Goal: Task Accomplishment & Management: Complete application form

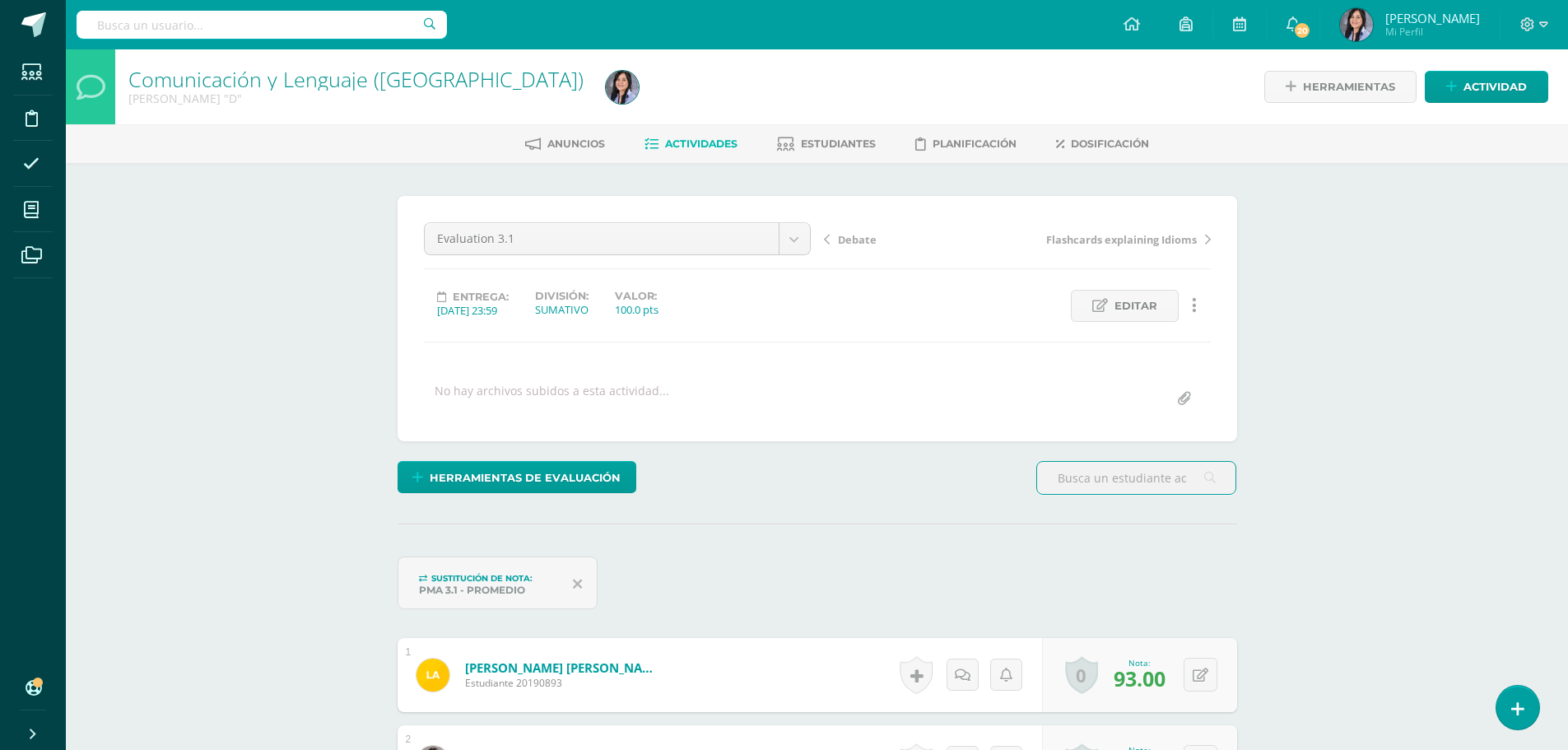
scroll to position [1, 0]
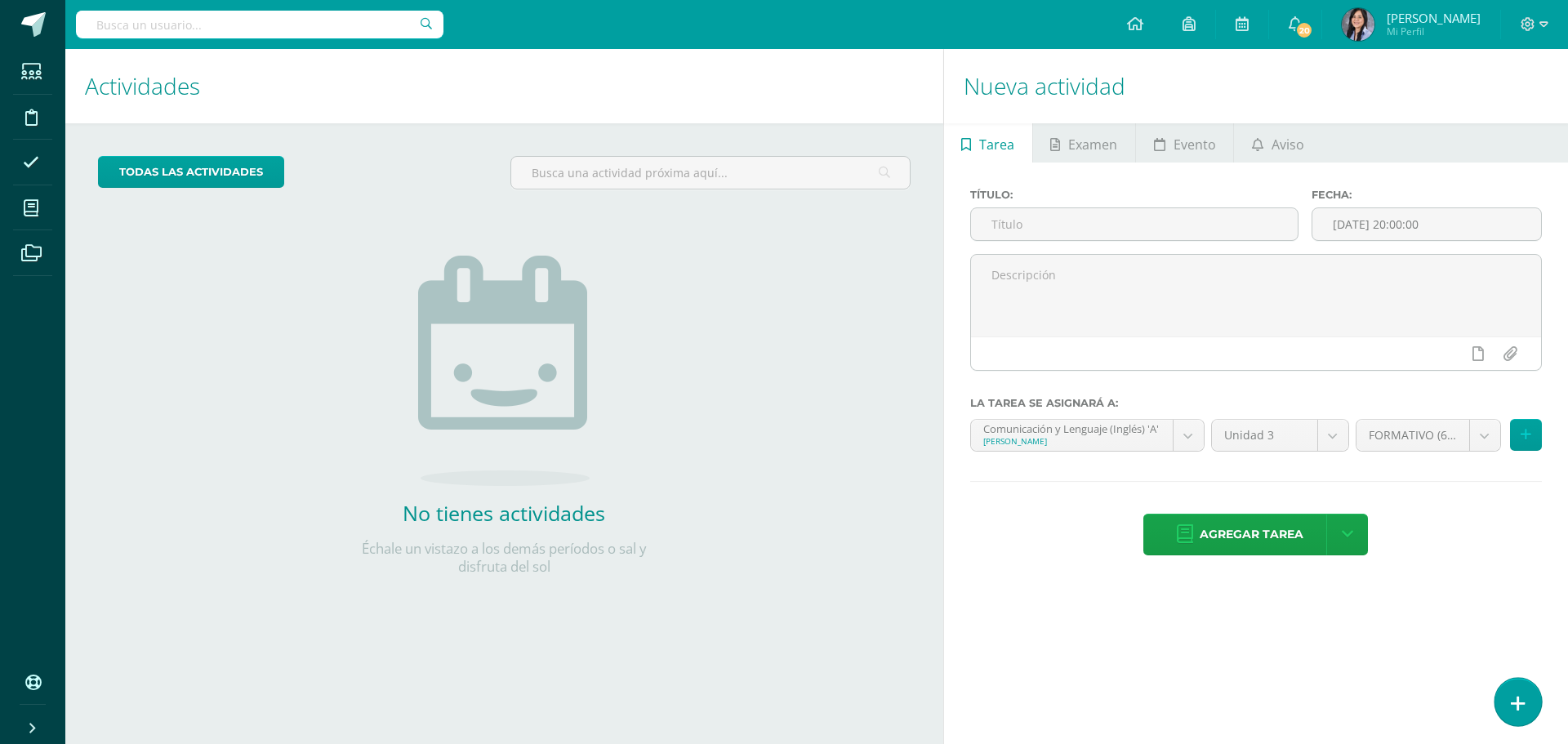
click at [1523, 694] on icon at bounding box center [1518, 703] width 14 height 19
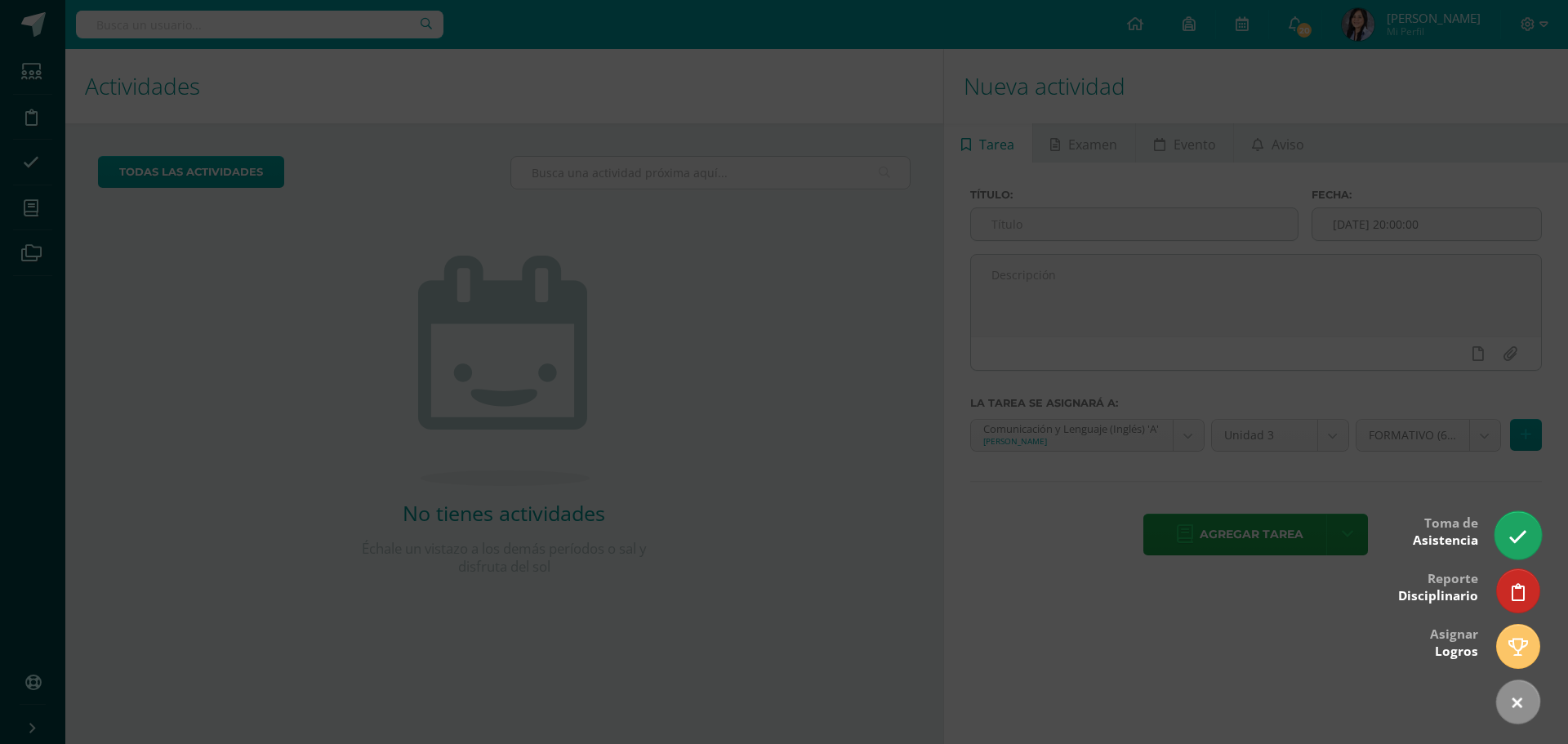
click at [1530, 549] on link at bounding box center [1518, 535] width 47 height 48
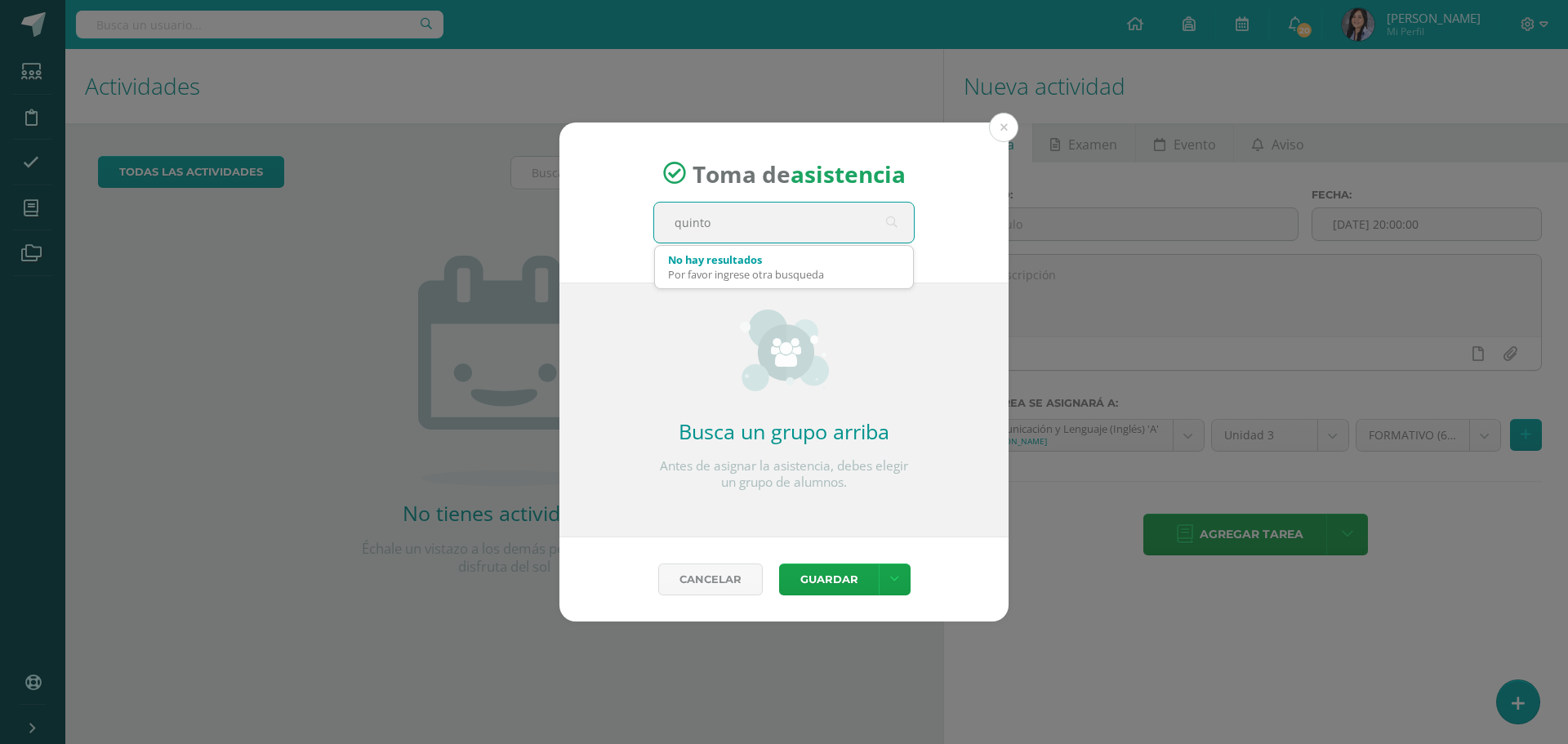
type input "quinto d"
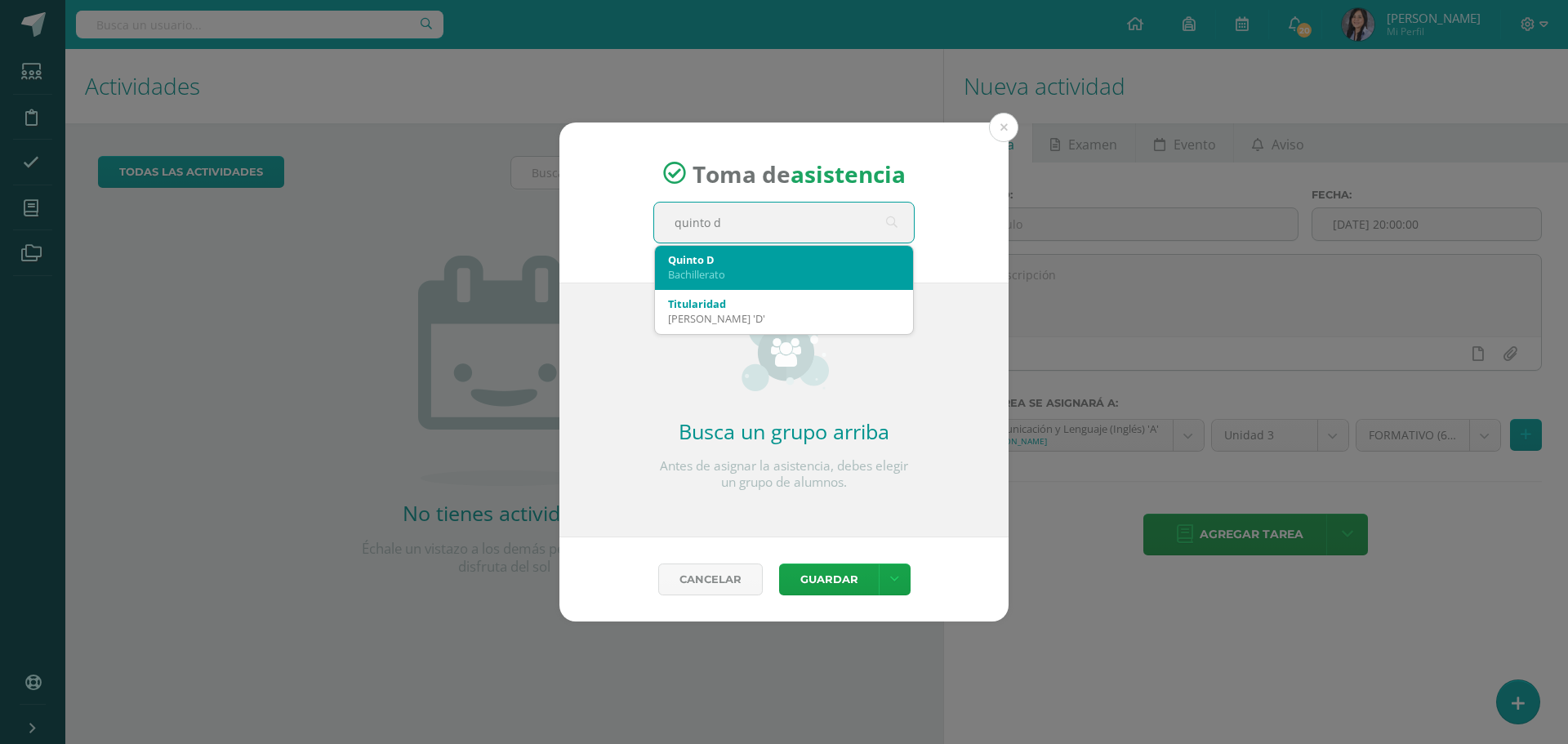
click at [737, 273] on div "Bachillerato" at bounding box center [784, 274] width 232 height 14
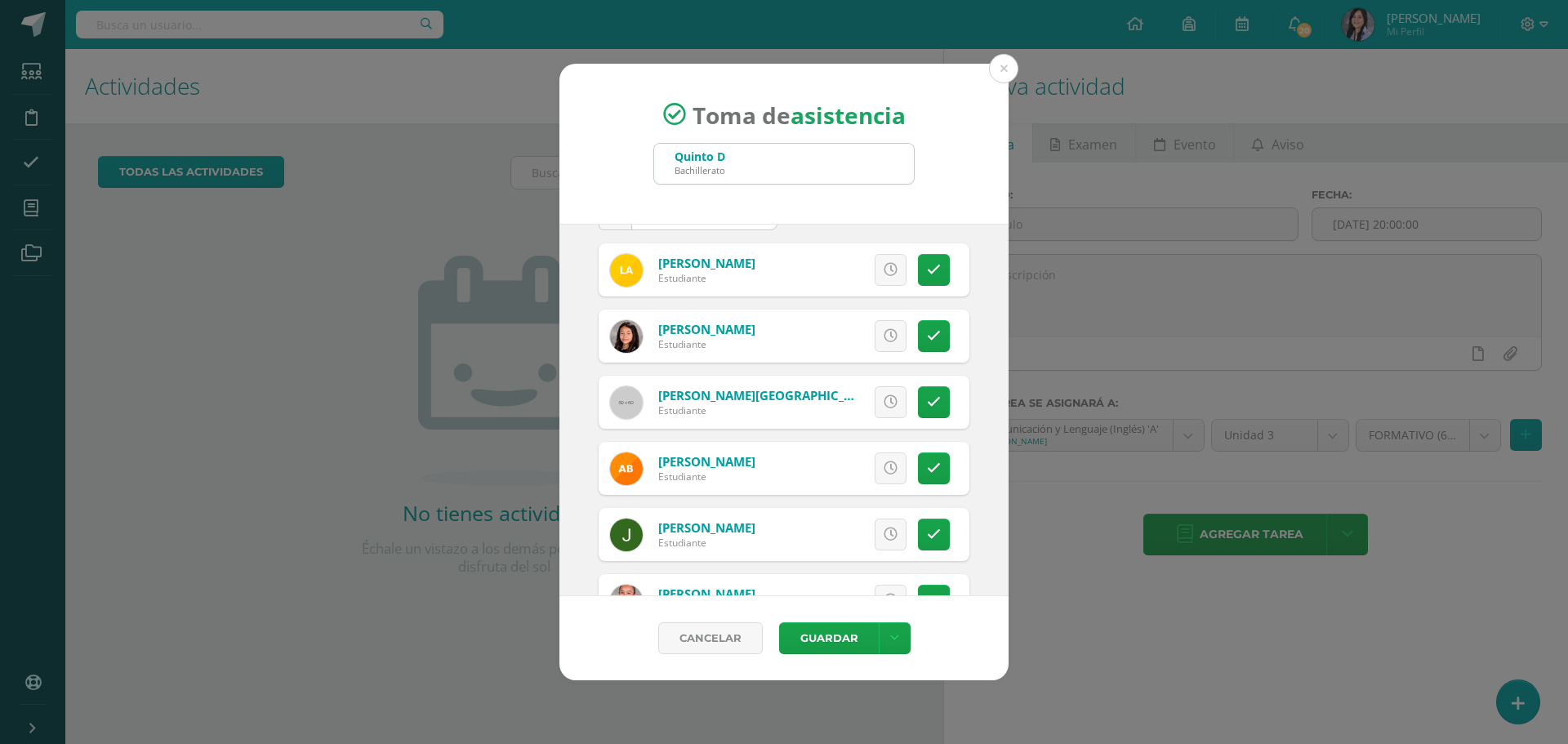
scroll to position [82, 0]
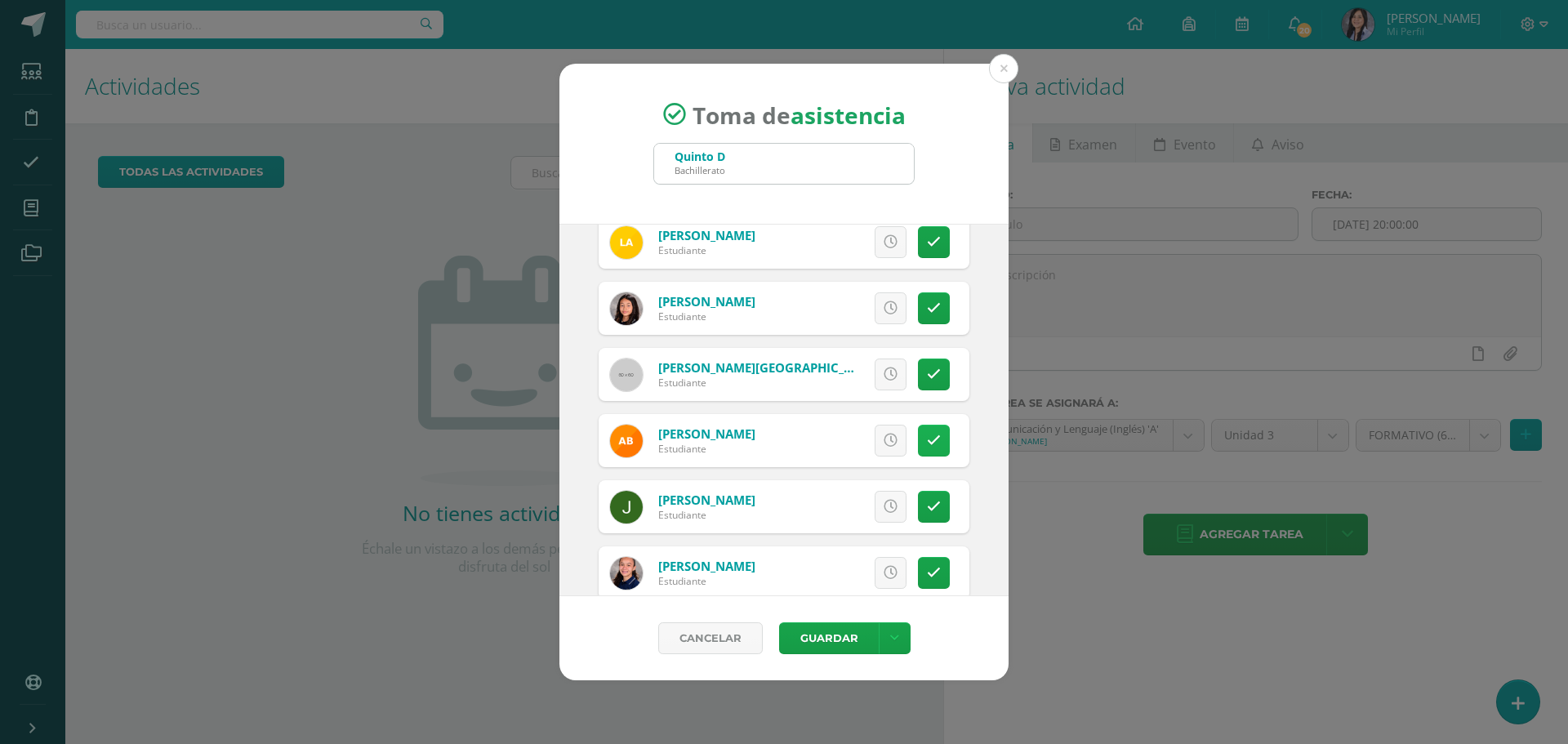
click at [927, 447] on icon at bounding box center [934, 441] width 14 height 14
click at [929, 447] on icon at bounding box center [933, 441] width 9 height 14
click at [883, 428] on link at bounding box center [890, 440] width 31 height 31
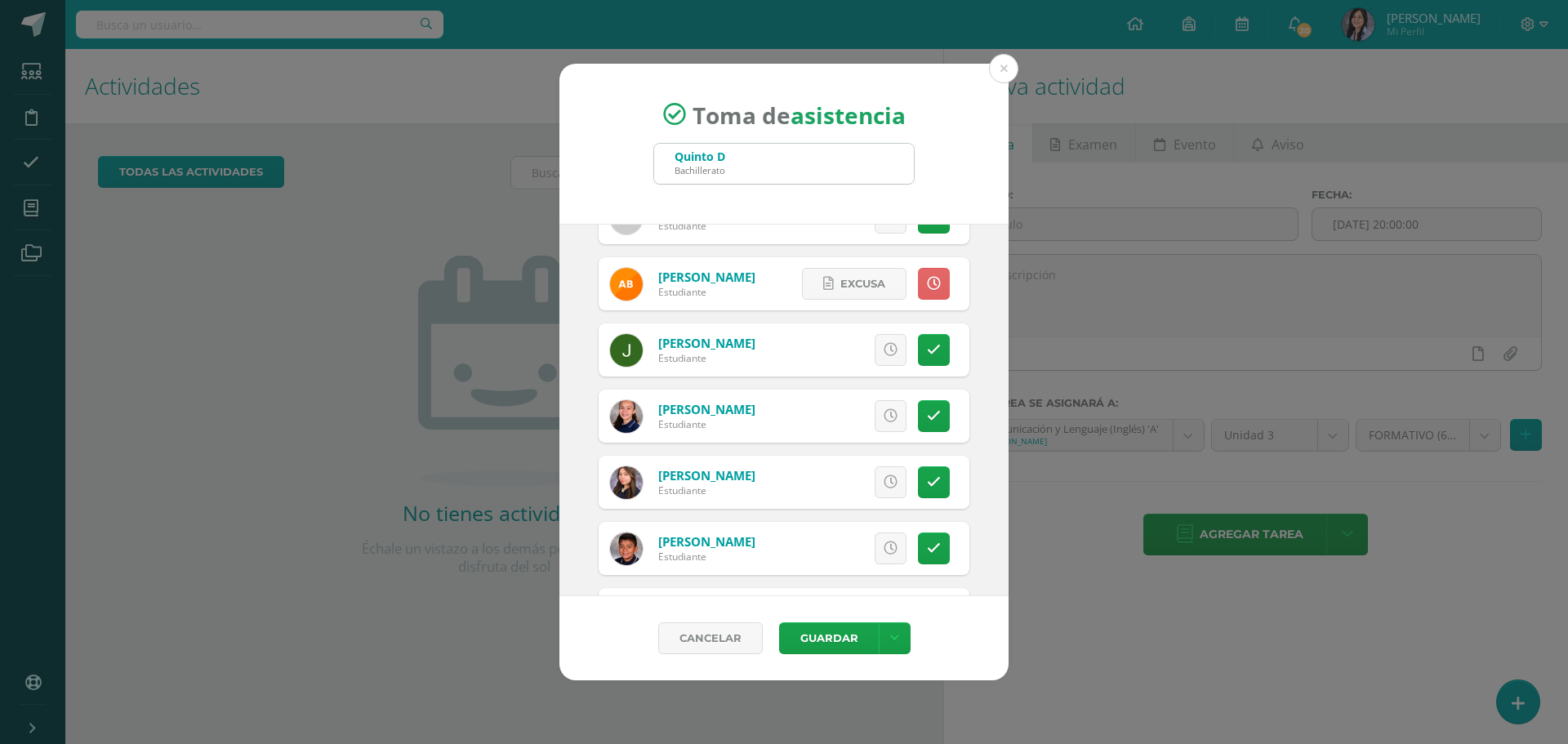
scroll to position [245, 0]
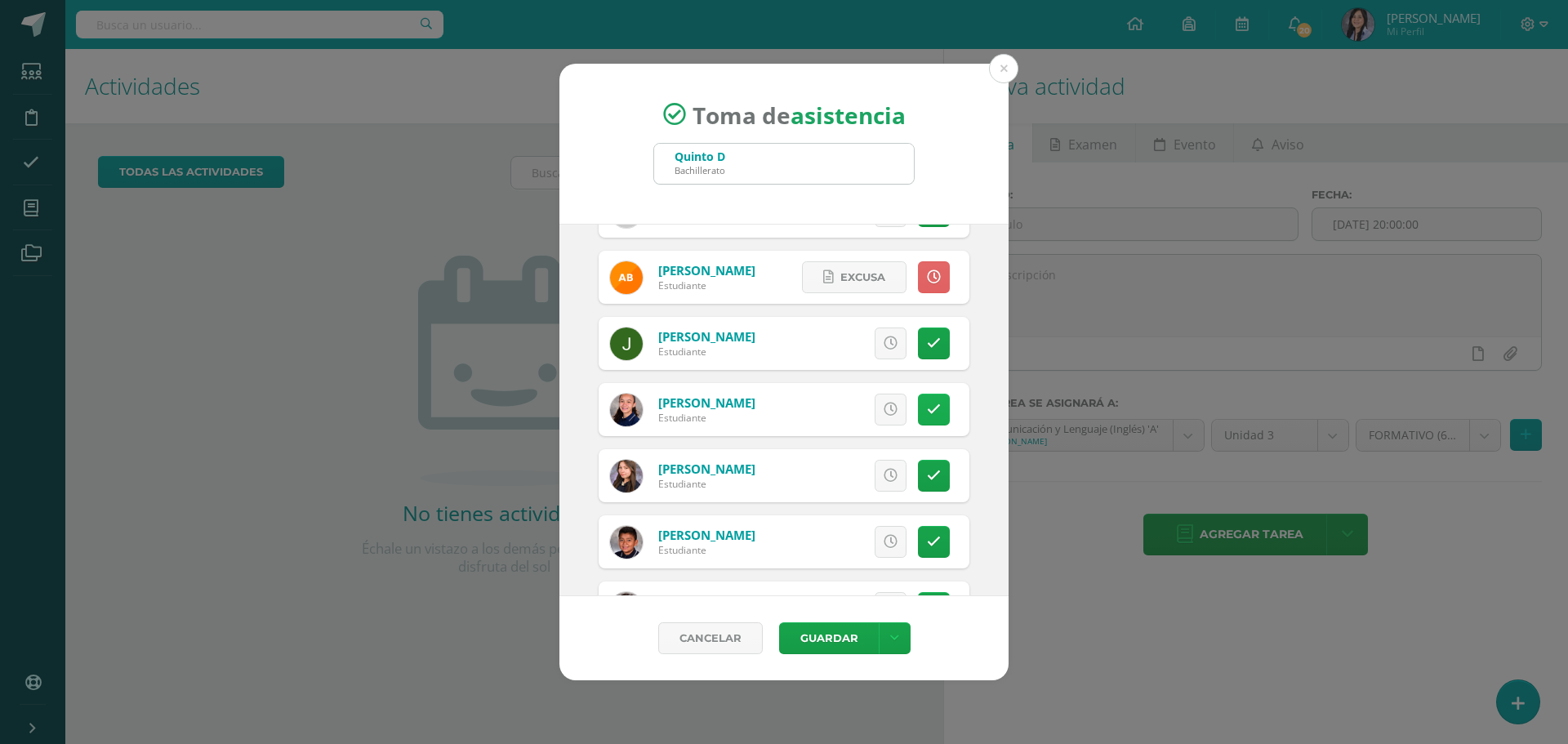
click at [925, 421] on link at bounding box center [933, 409] width 31 height 31
click at [883, 469] on icon at bounding box center [890, 476] width 14 height 14
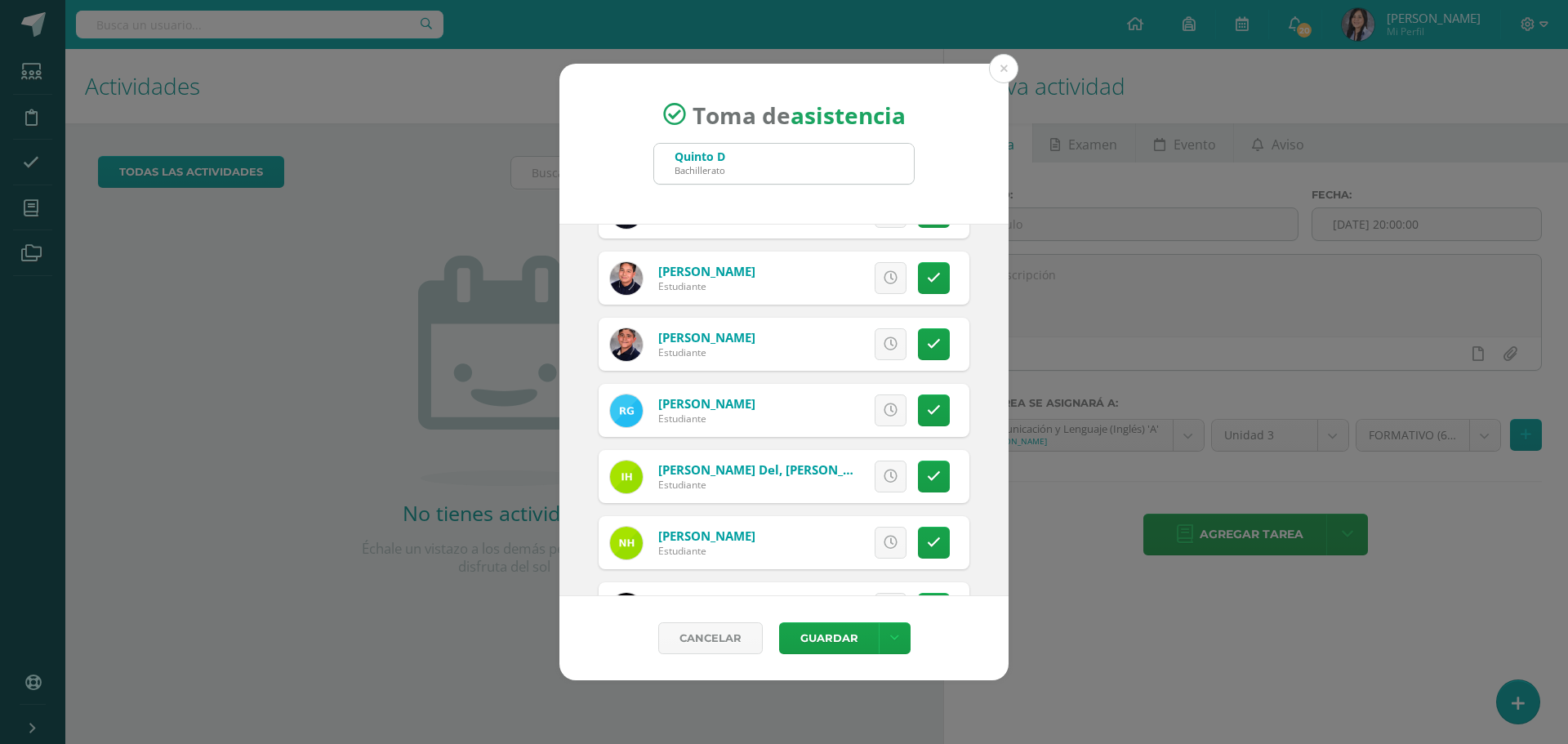
scroll to position [1388, 0]
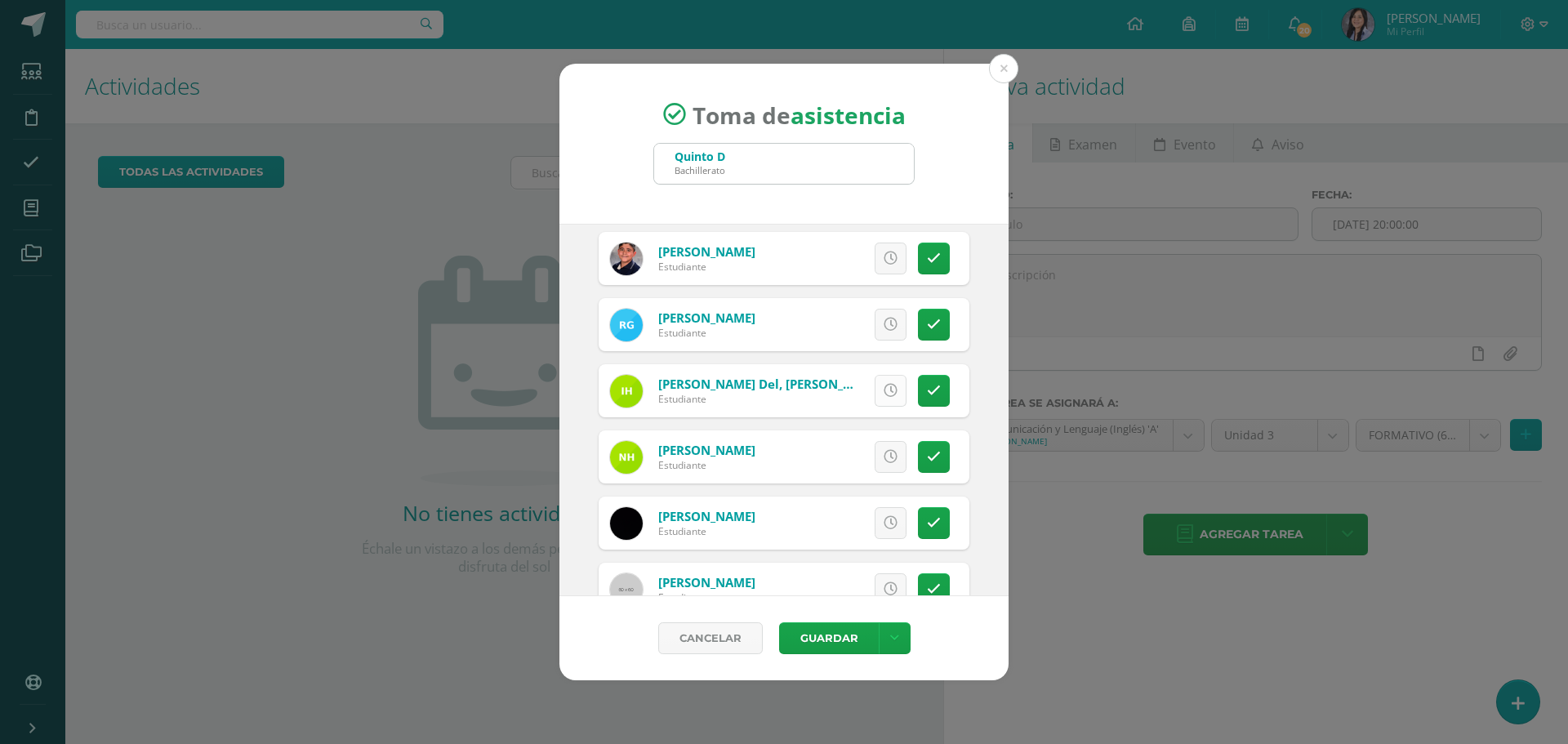
click at [890, 383] on link at bounding box center [890, 390] width 31 height 31
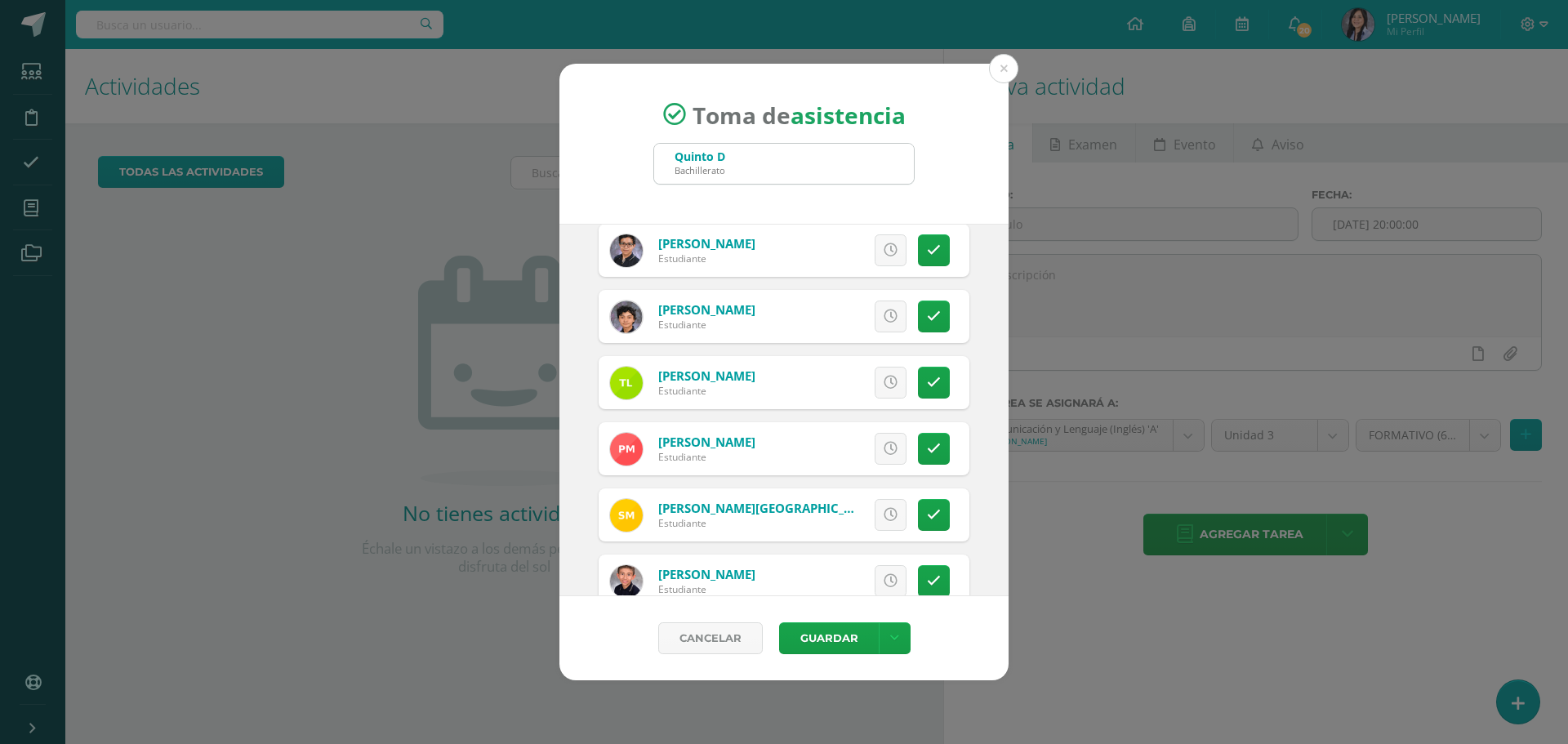
scroll to position [1796, 0]
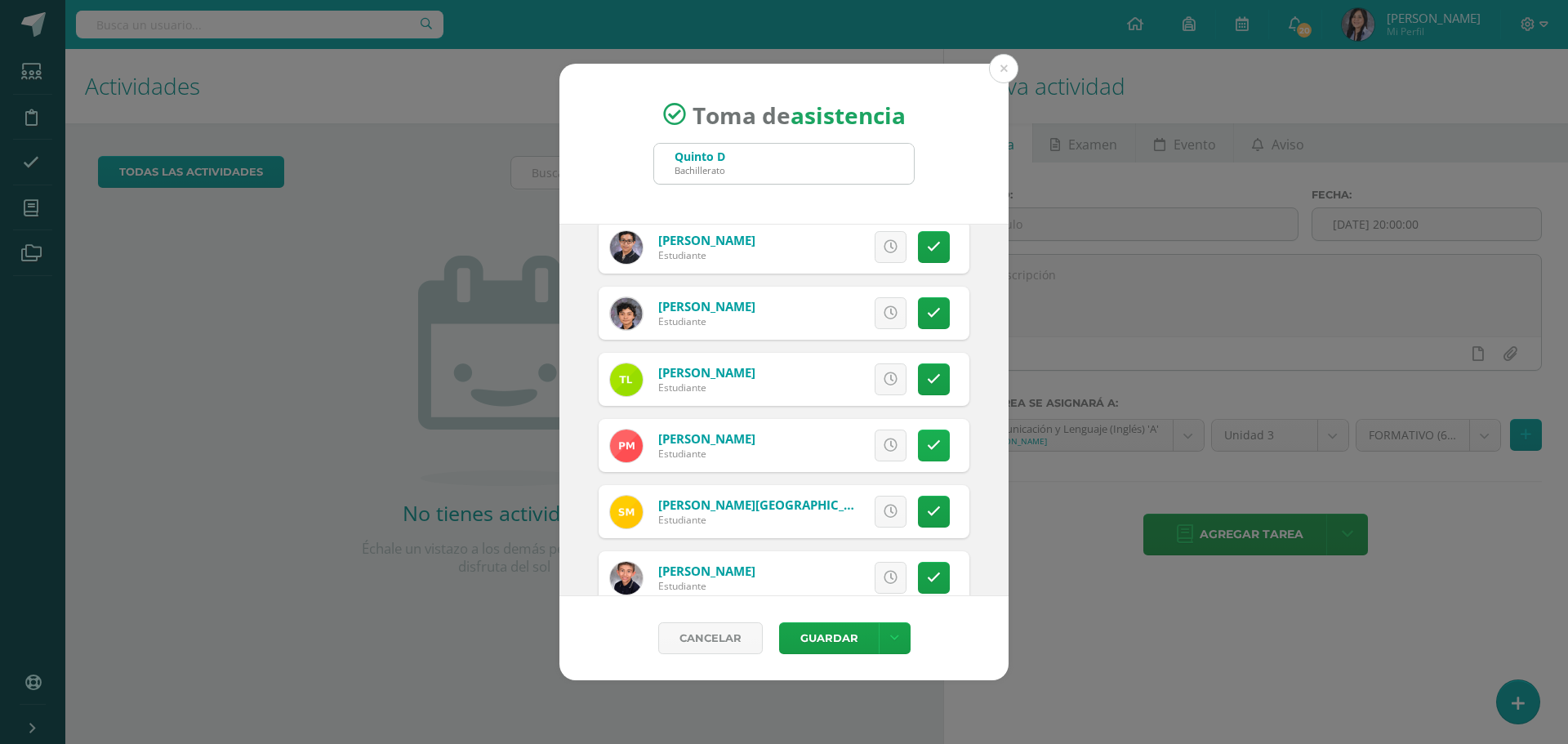
click at [927, 443] on icon at bounding box center [934, 445] width 14 height 14
click at [883, 516] on icon at bounding box center [890, 511] width 14 height 14
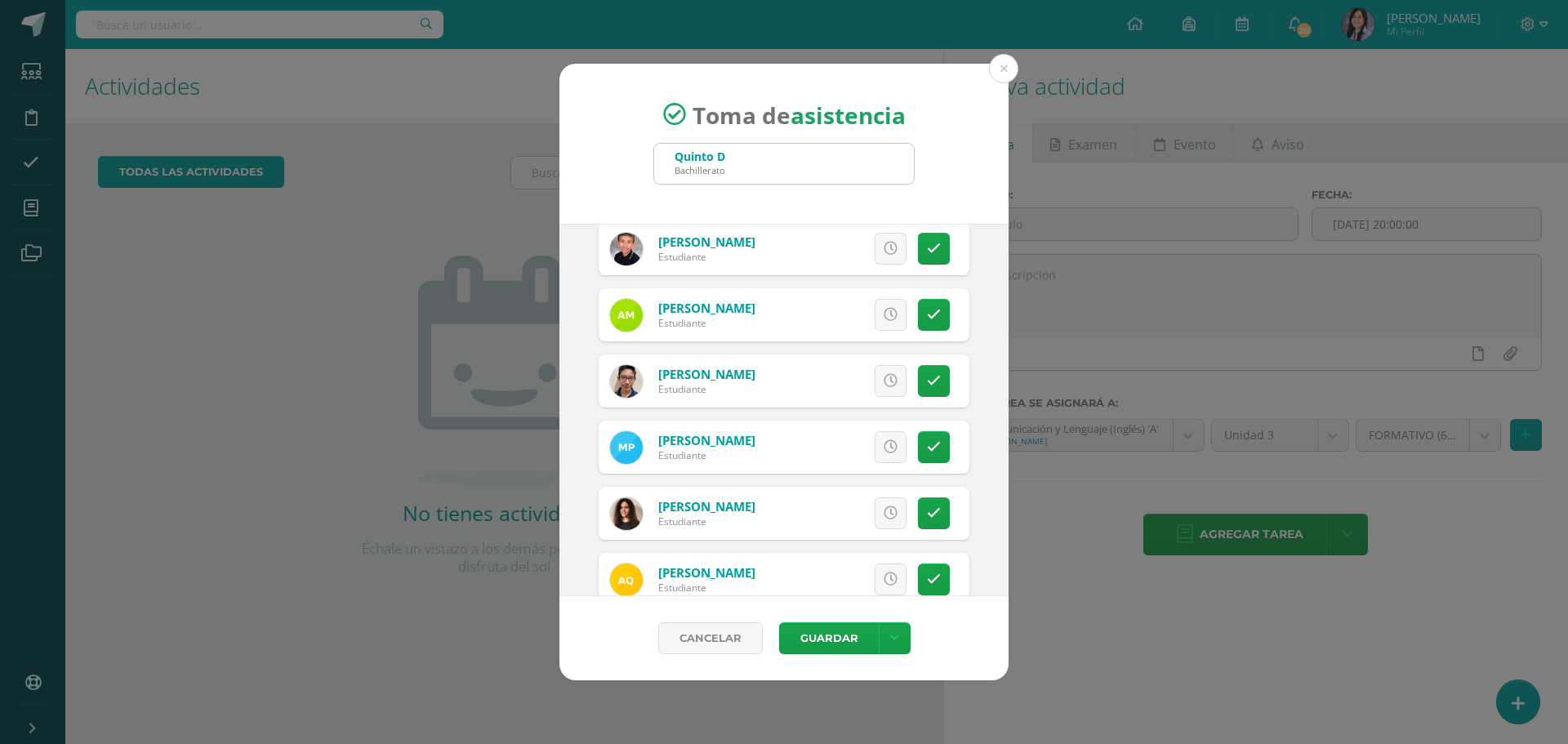
scroll to position [2204, 0]
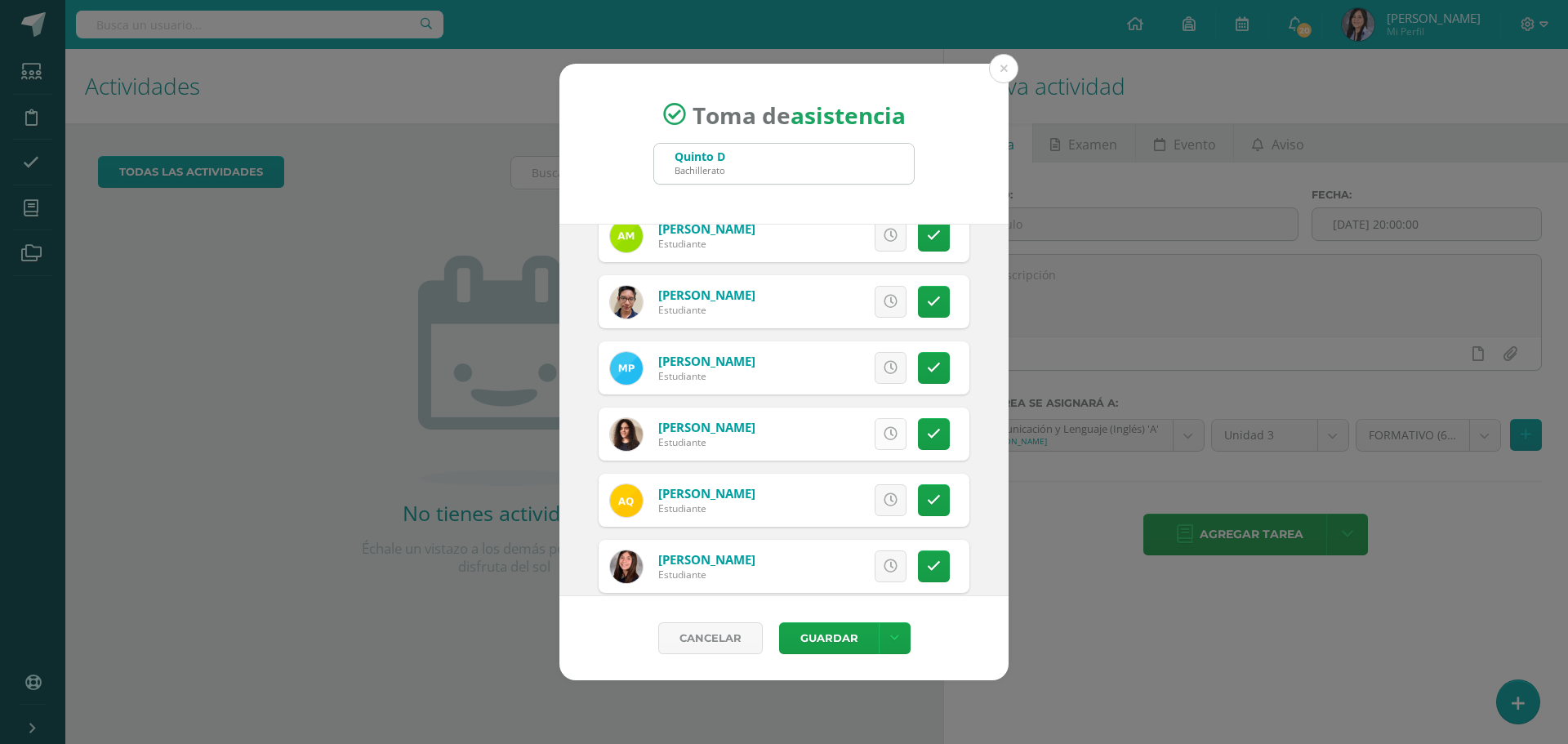
click at [886, 437] on link at bounding box center [890, 433] width 31 height 31
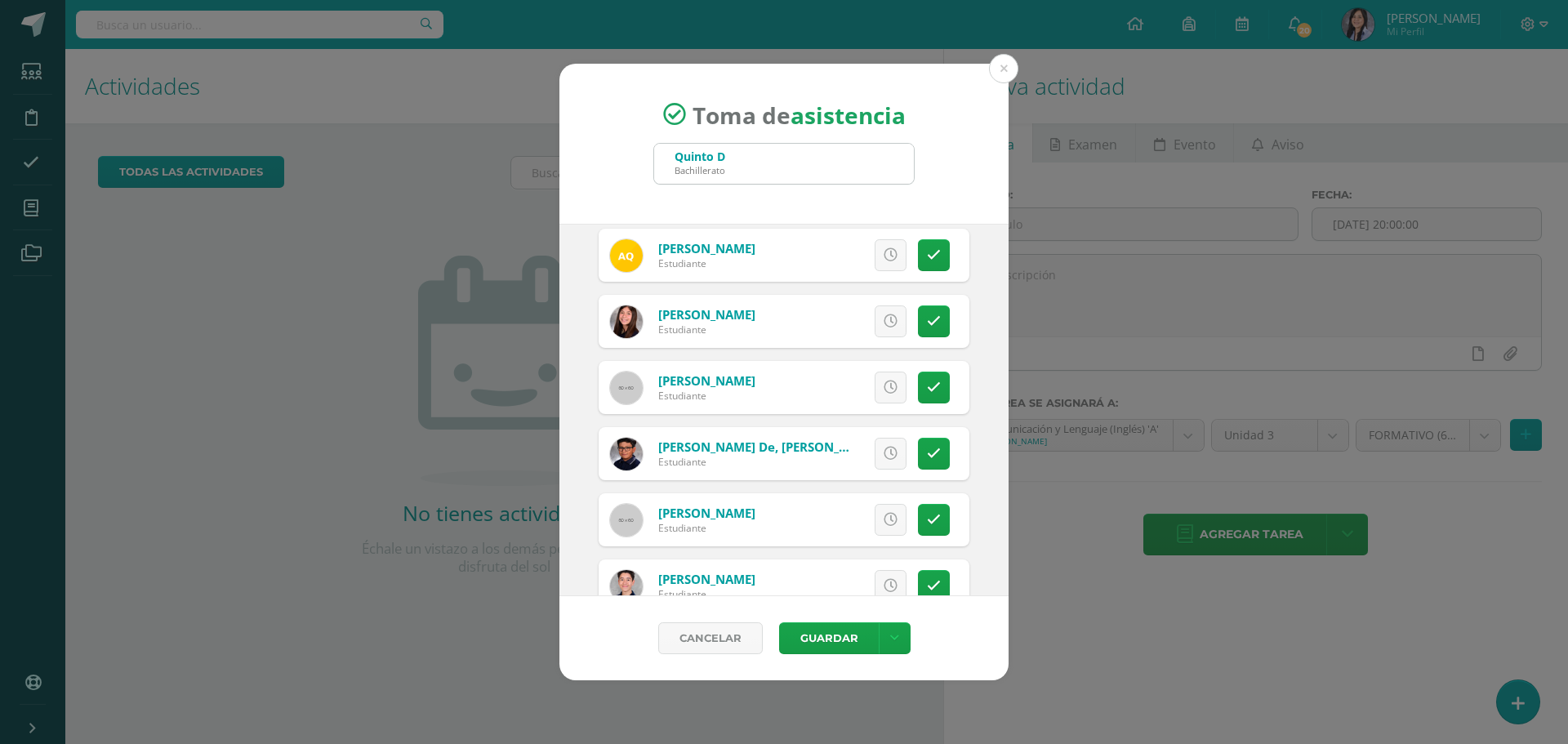
scroll to position [2531, 0]
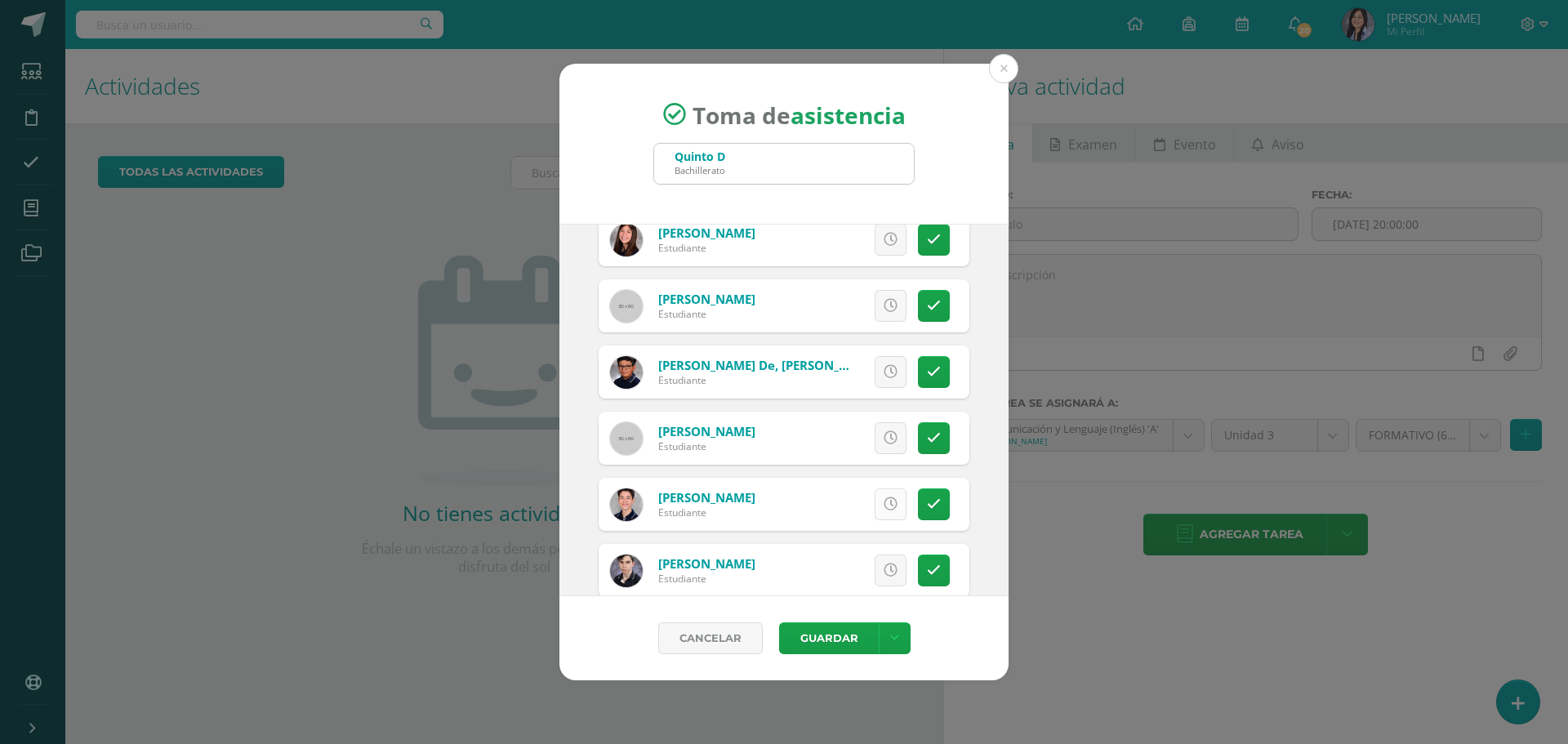
click at [886, 502] on link at bounding box center [890, 503] width 31 height 31
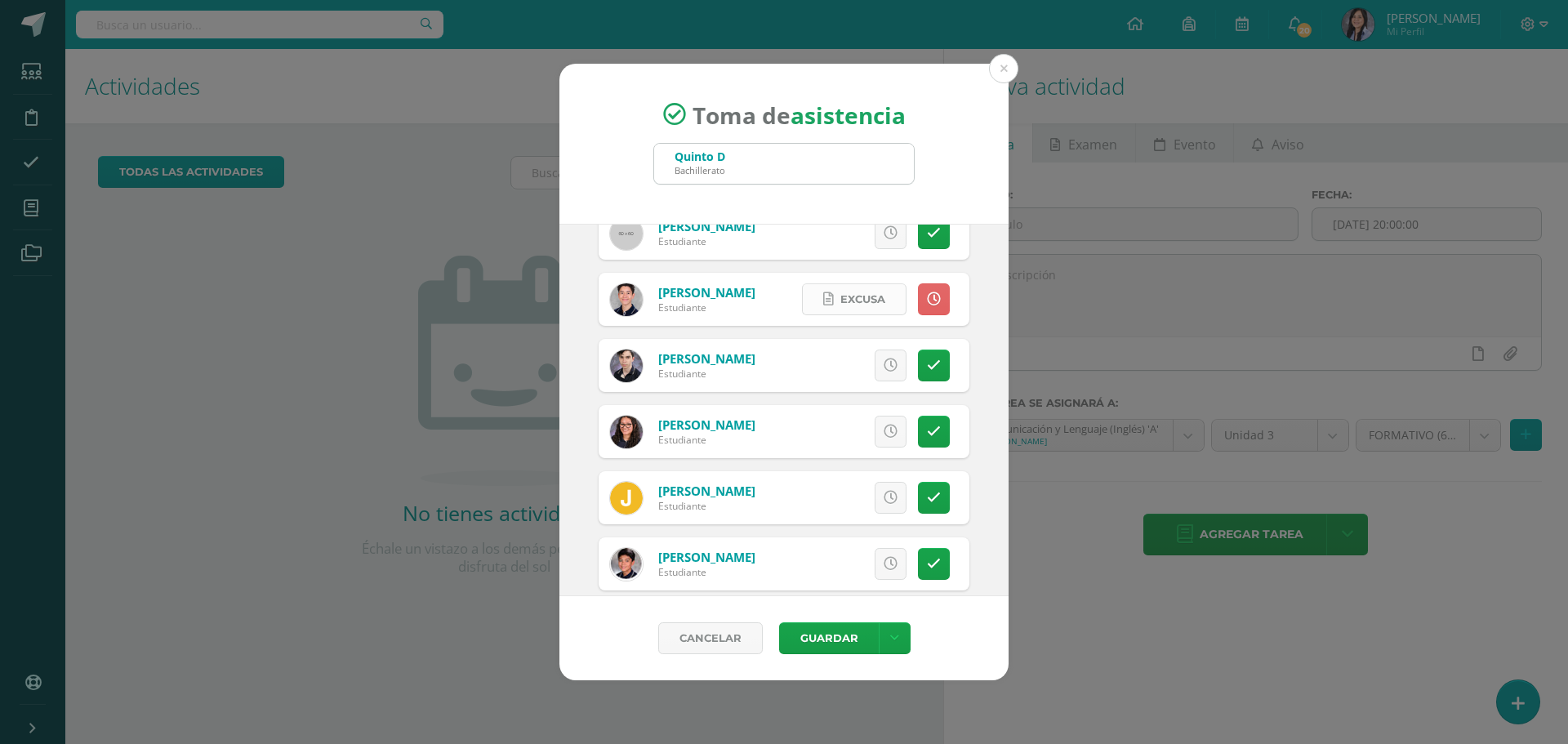
scroll to position [2757, 0]
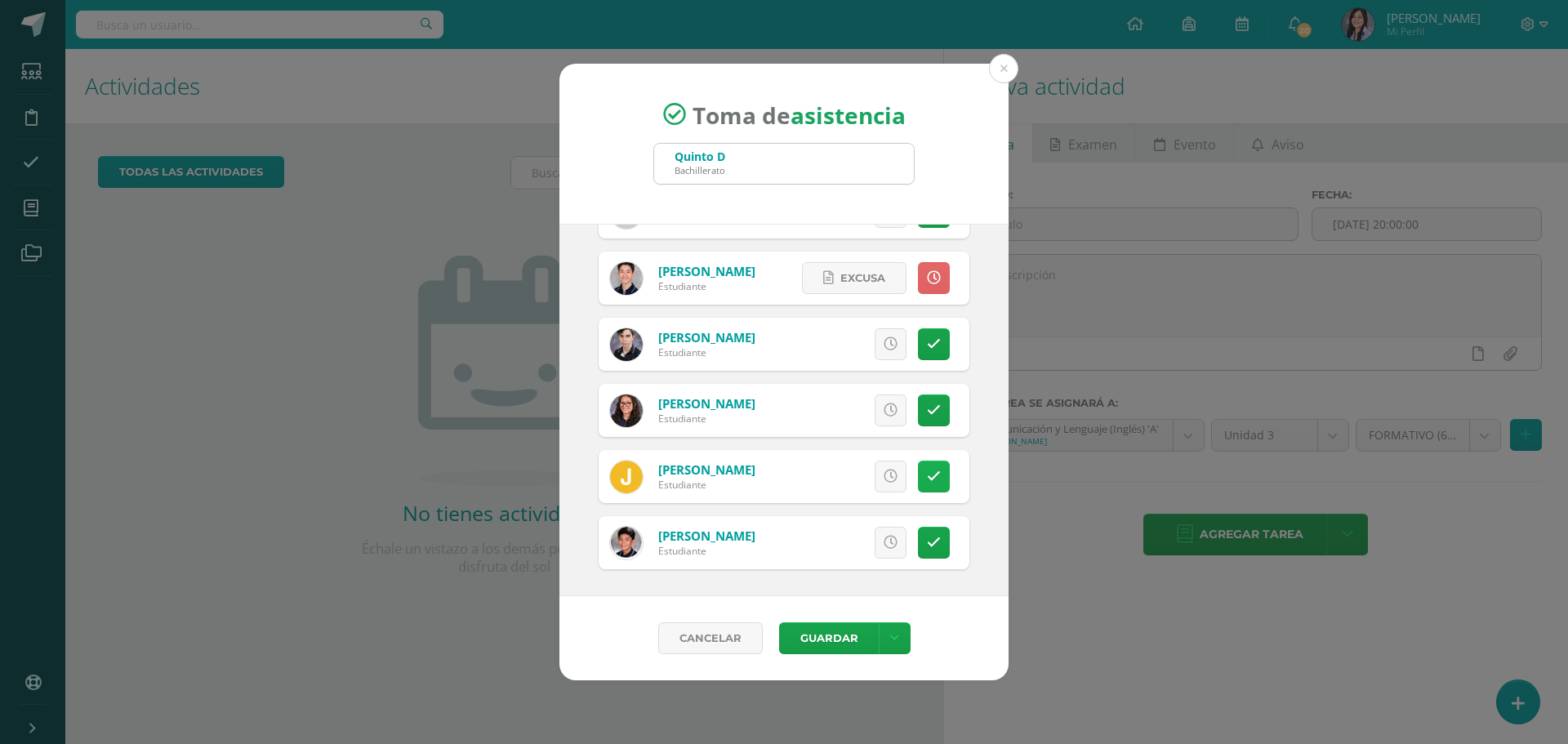
click at [918, 488] on link at bounding box center [933, 476] width 31 height 31
click at [883, 536] on icon at bounding box center [890, 542] width 14 height 14
click at [843, 637] on button "Guardar" at bounding box center [829, 637] width 100 height 31
